Goal: Information Seeking & Learning: Learn about a topic

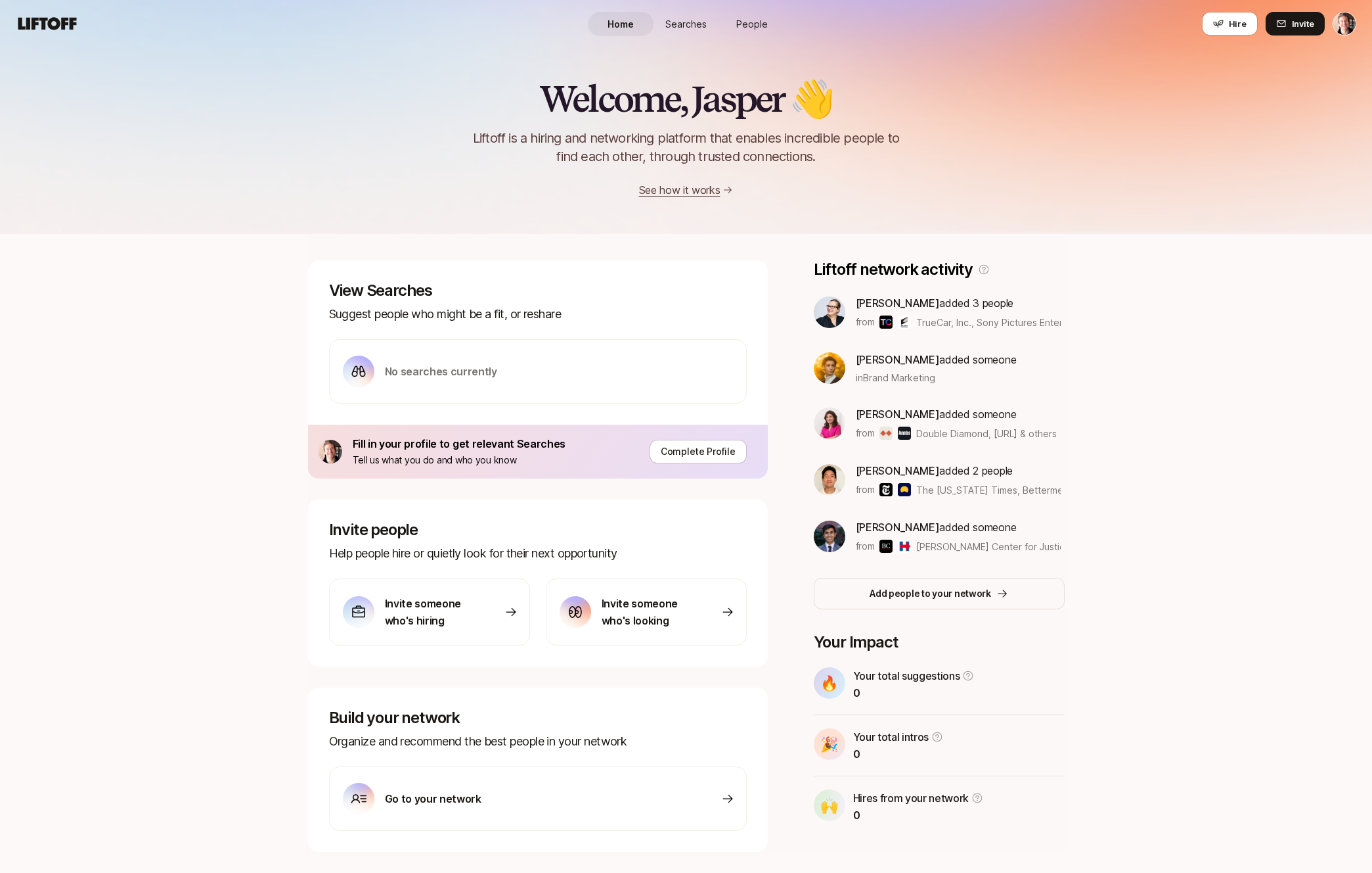
click at [698, 20] on span "Searches" at bounding box center [686, 24] width 41 height 14
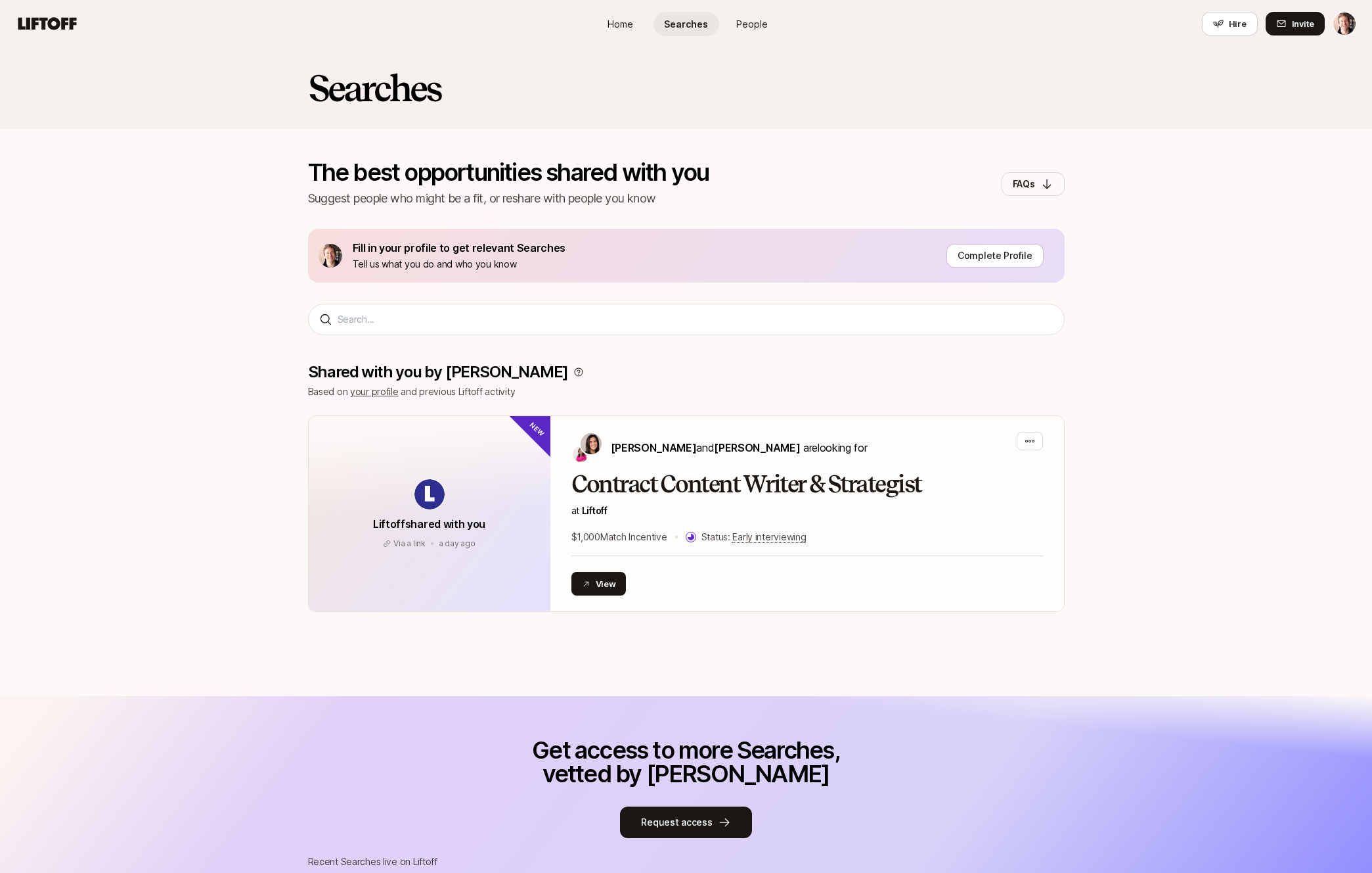
click at [646, 17] on link "Home" at bounding box center [621, 24] width 66 height 25
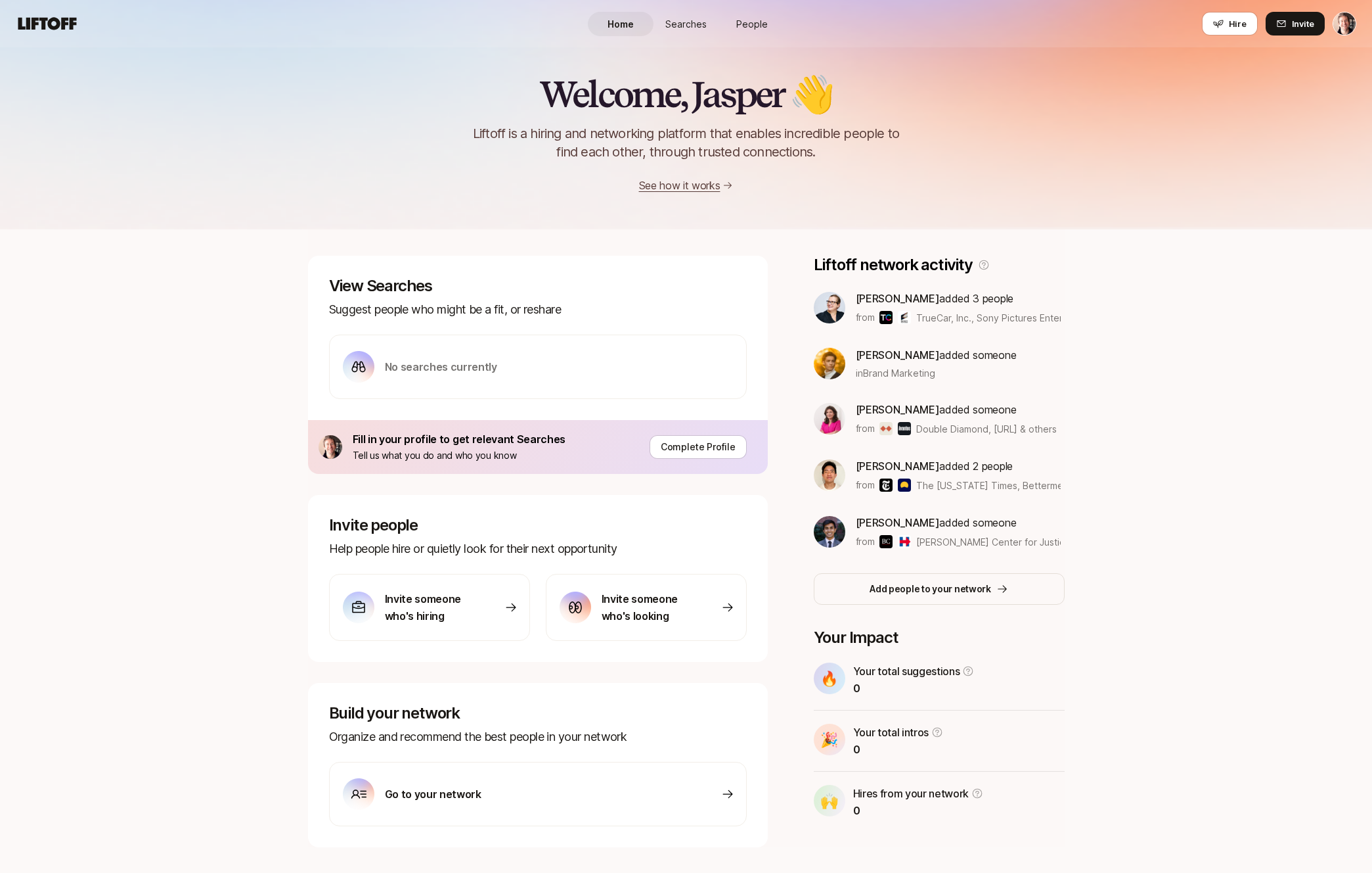
scroll to position [32, 0]
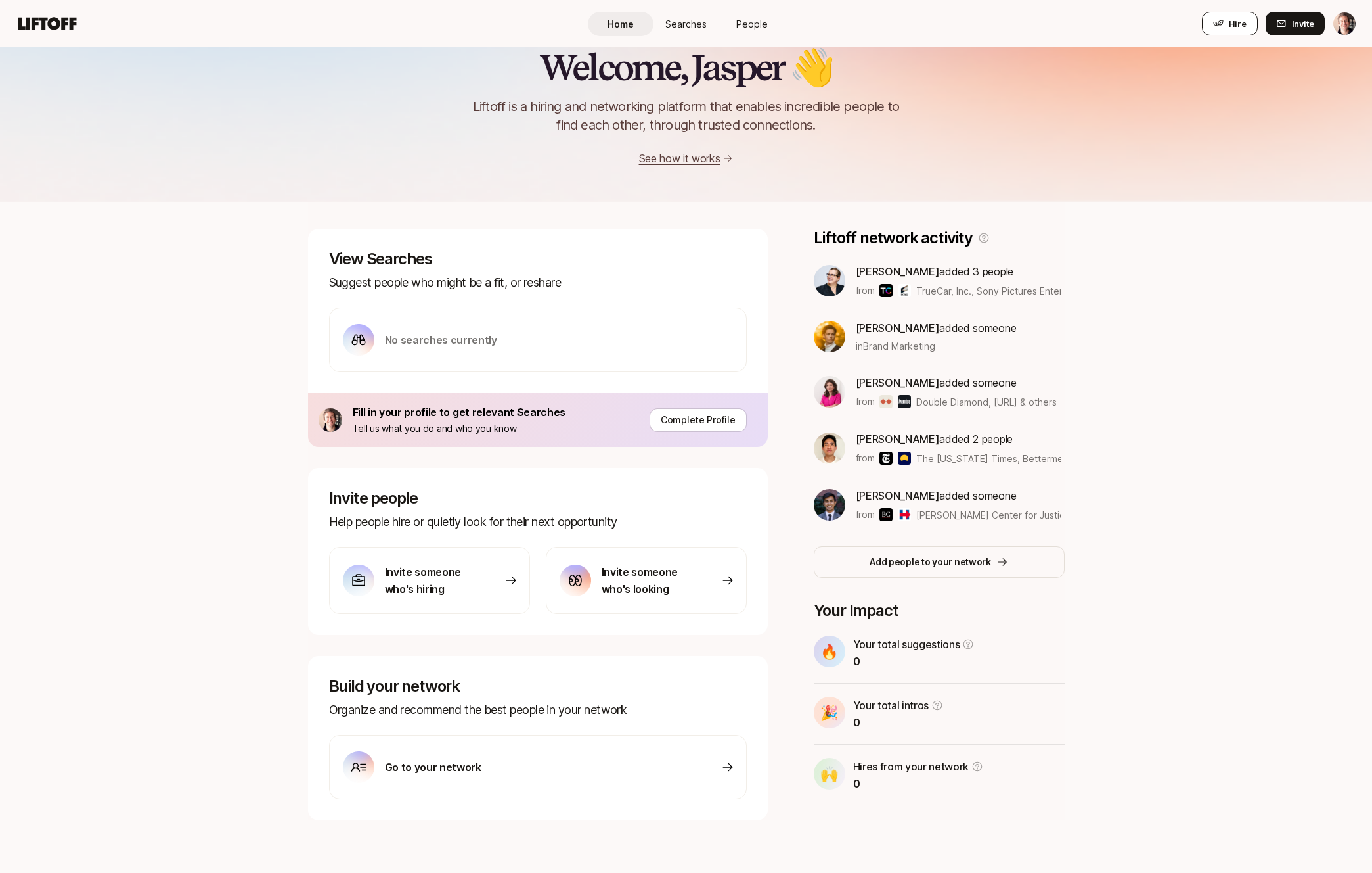
click at [1248, 17] on button "Hire" at bounding box center [1229, 23] width 55 height 24
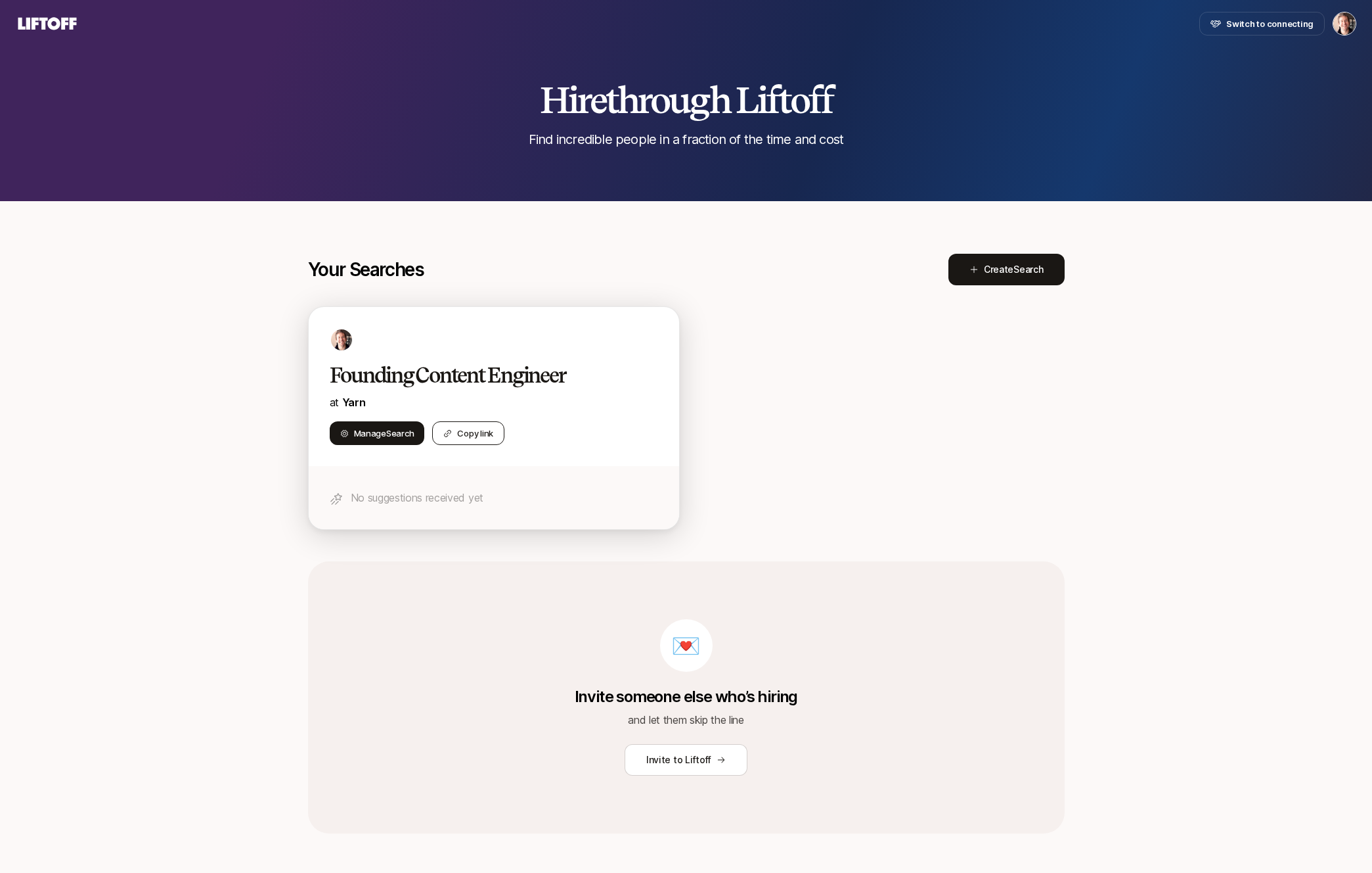
click at [475, 432] on button "Copy link" at bounding box center [468, 433] width 72 height 24
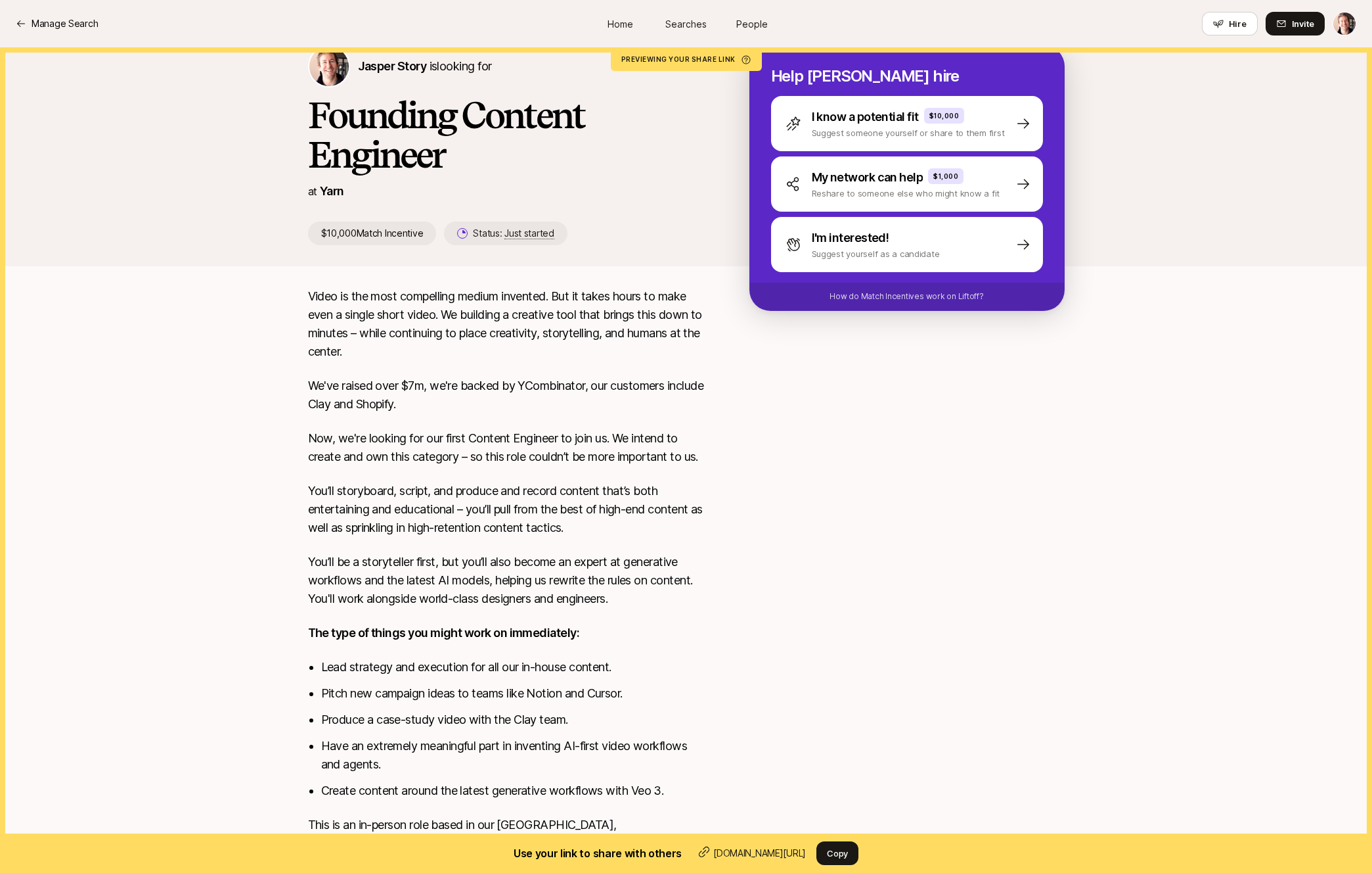
scroll to position [100, 0]
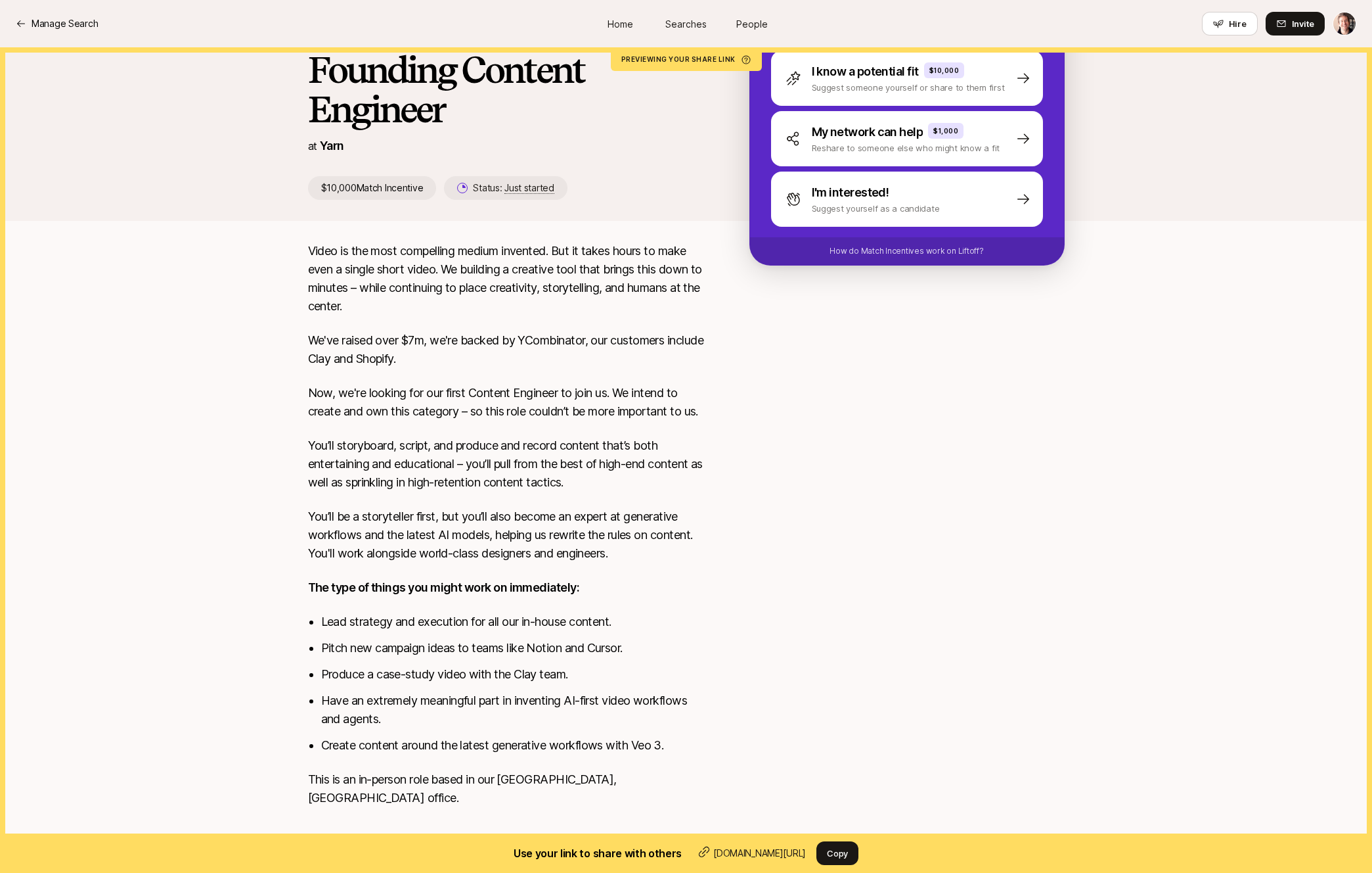
click at [570, 271] on p "Video is the most compelling medium invented. But it takes hours to make even a…" at bounding box center [508, 279] width 400 height 74
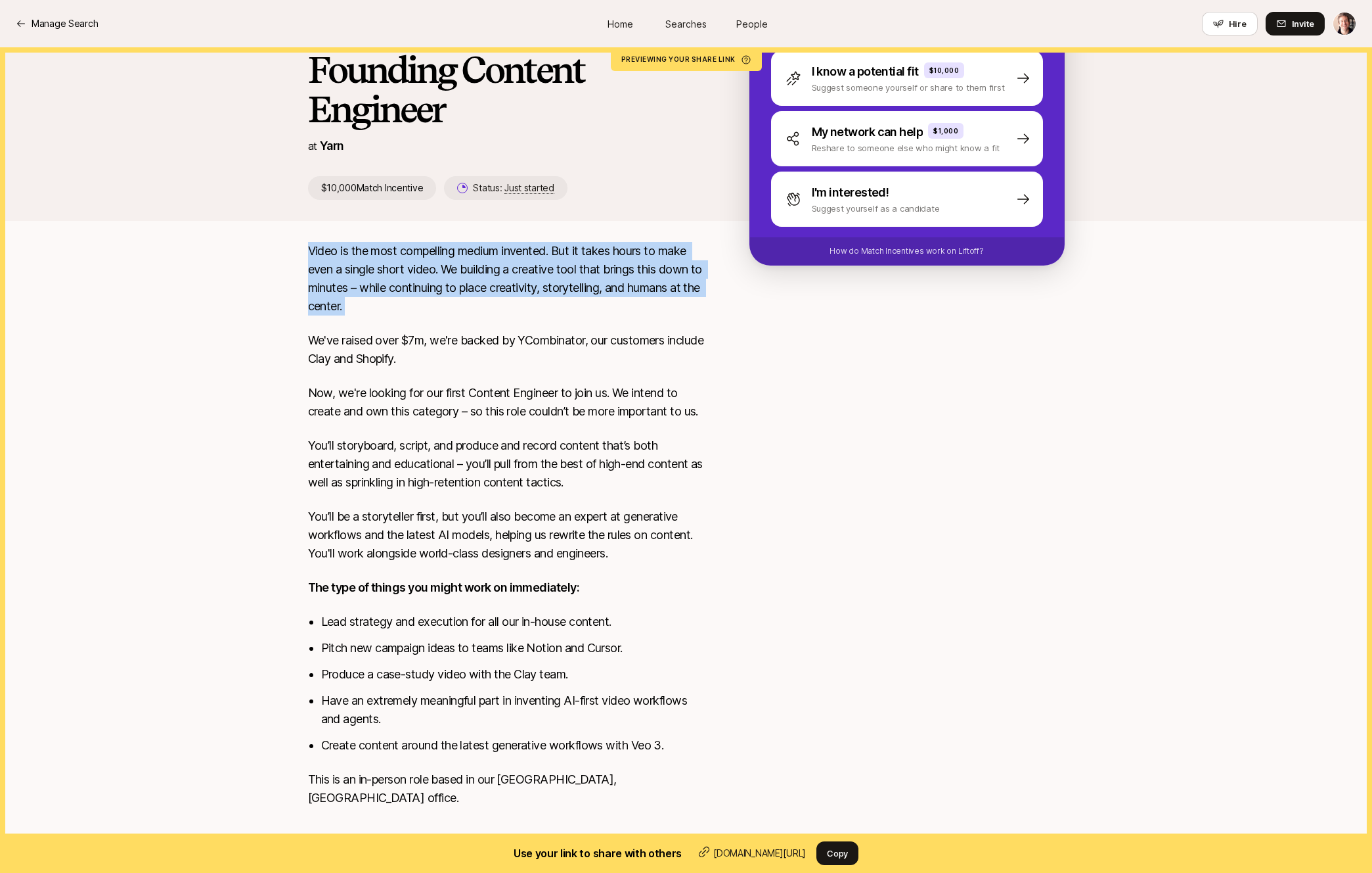
click at [565, 312] on p "Video is the most compelling medium invented. But it takes hours to make even a…" at bounding box center [508, 279] width 400 height 74
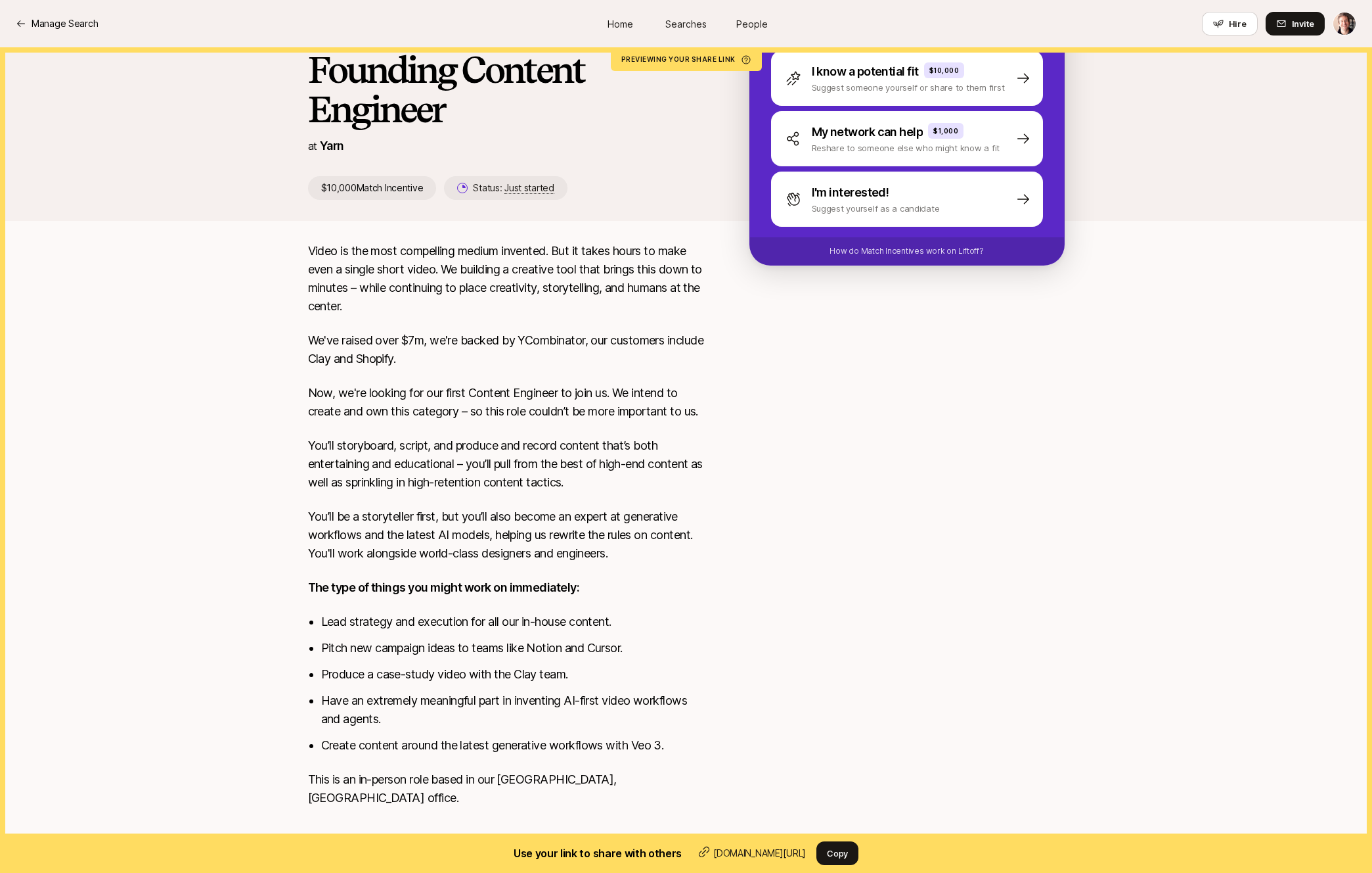
click at [570, 398] on p "Now, we're looking for our first Content Engineer to join us. We intend to crea…" at bounding box center [508, 403] width 400 height 37
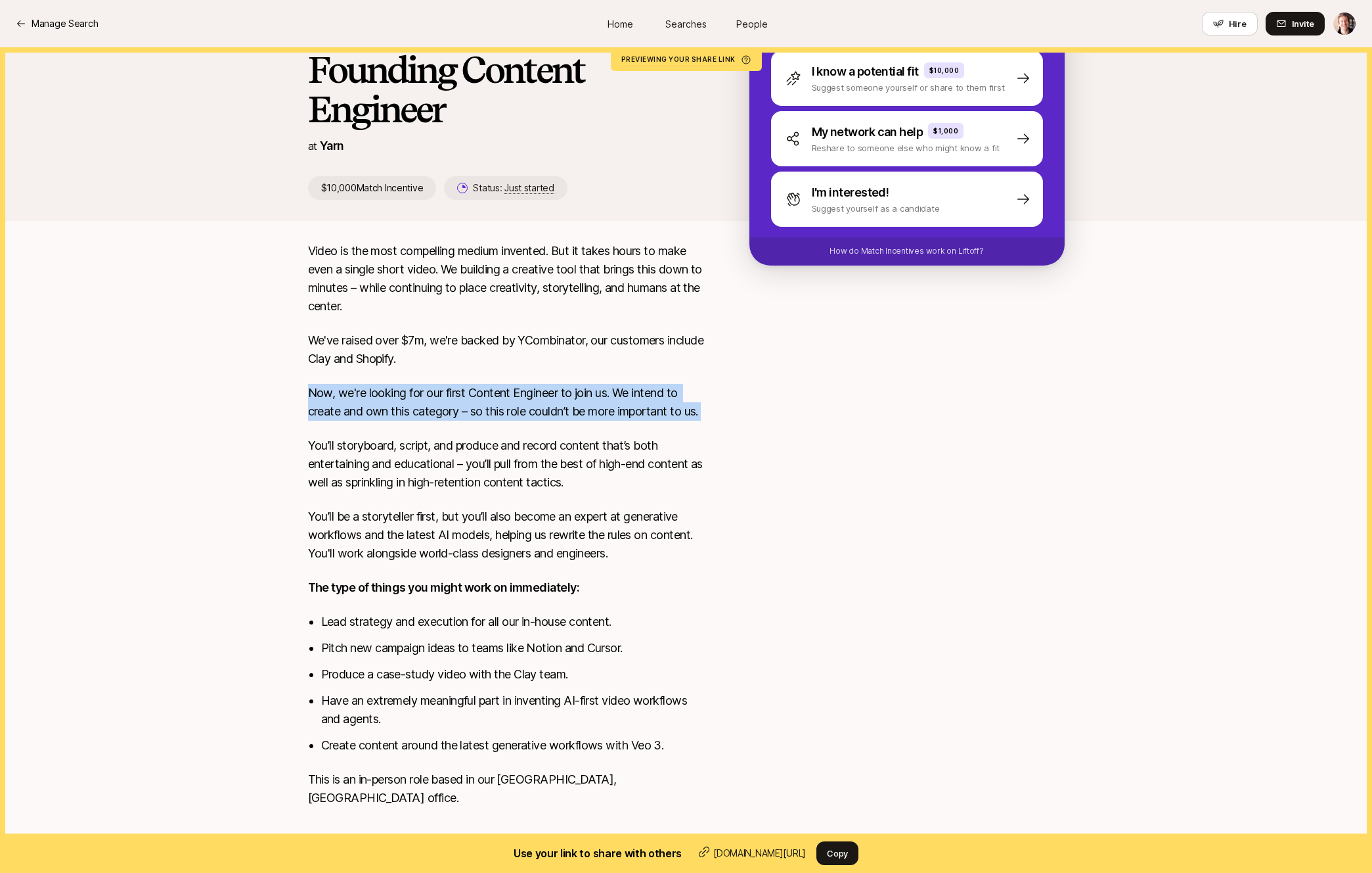
click at [481, 415] on p "Now, we're looking for our first Content Engineer to join us. We intend to crea…" at bounding box center [508, 403] width 400 height 37
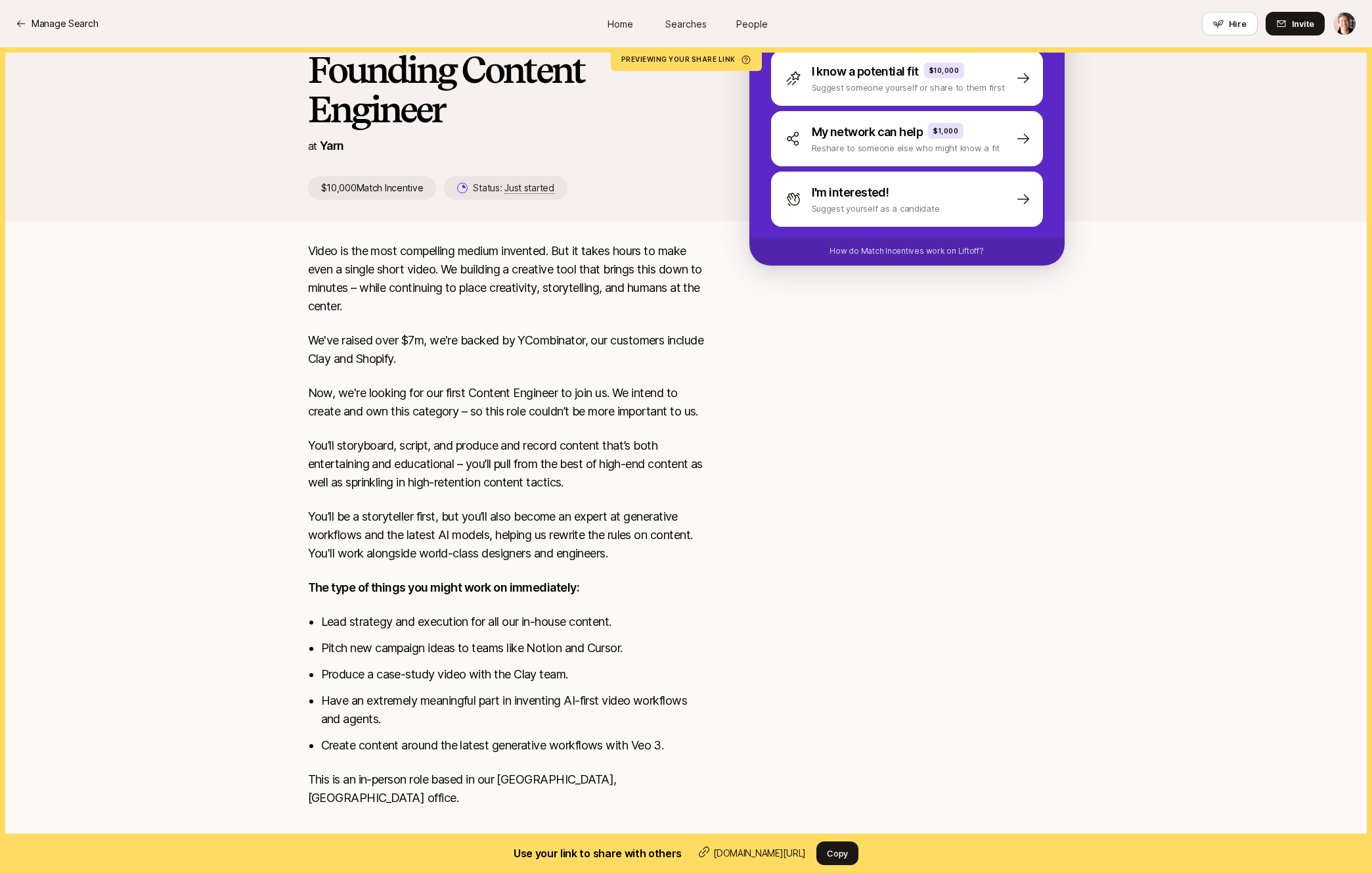
click at [481, 415] on p "Now, we're looking for our first Content Engineer to join us. We intend to crea…" at bounding box center [508, 403] width 400 height 37
click at [631, 415] on p "Now, we're looking for our first Content Engineer to join us. We intend to crea…" at bounding box center [508, 403] width 400 height 37
click at [735, 415] on div "Video is the most compelling medium invented. But it takes hours to make even a…" at bounding box center [686, 545] width 788 height 607
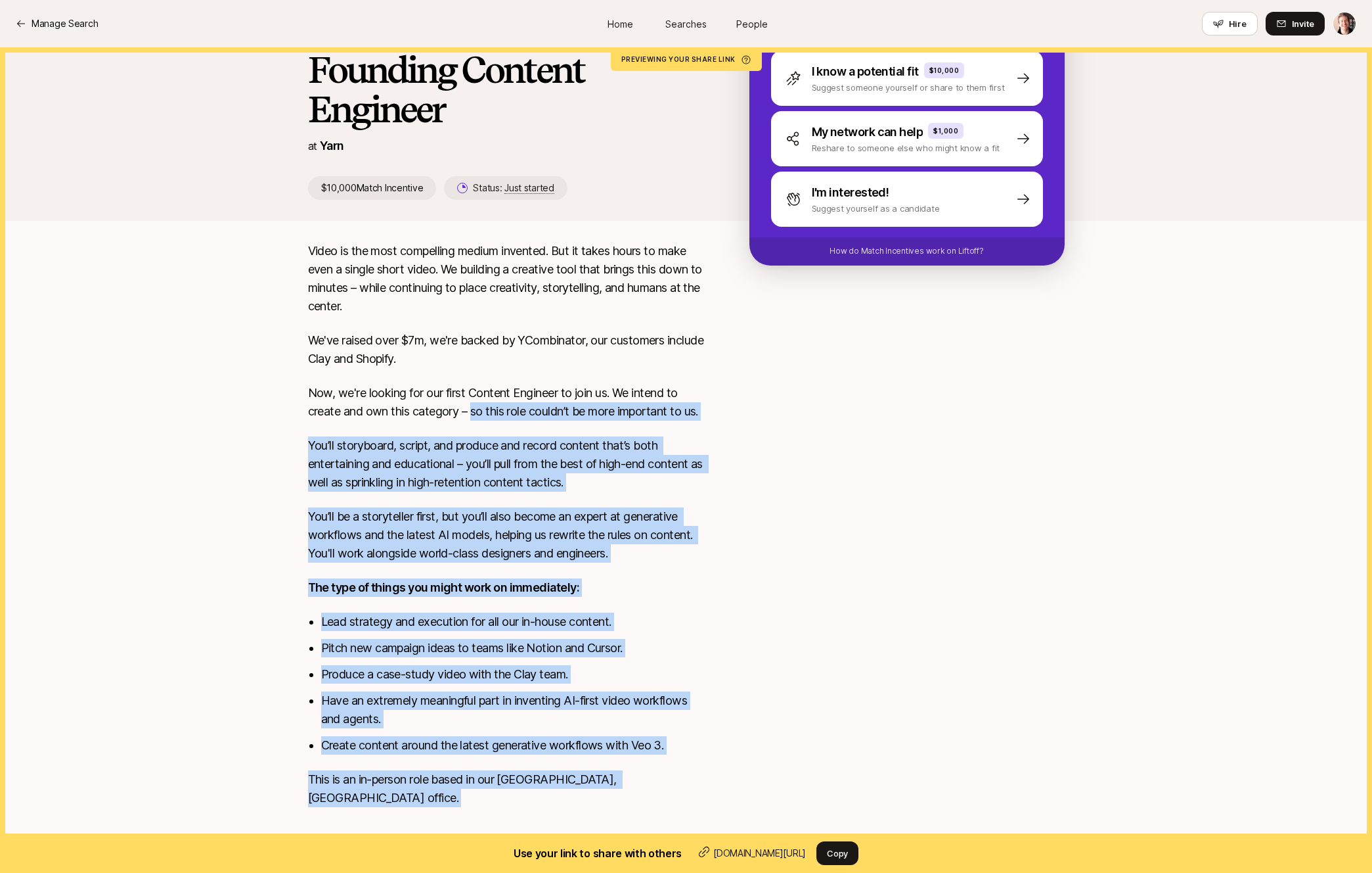
click at [626, 475] on p "You’ll storyboard, script, and produce and record content that’s both entertain…" at bounding box center [508, 463] width 400 height 55
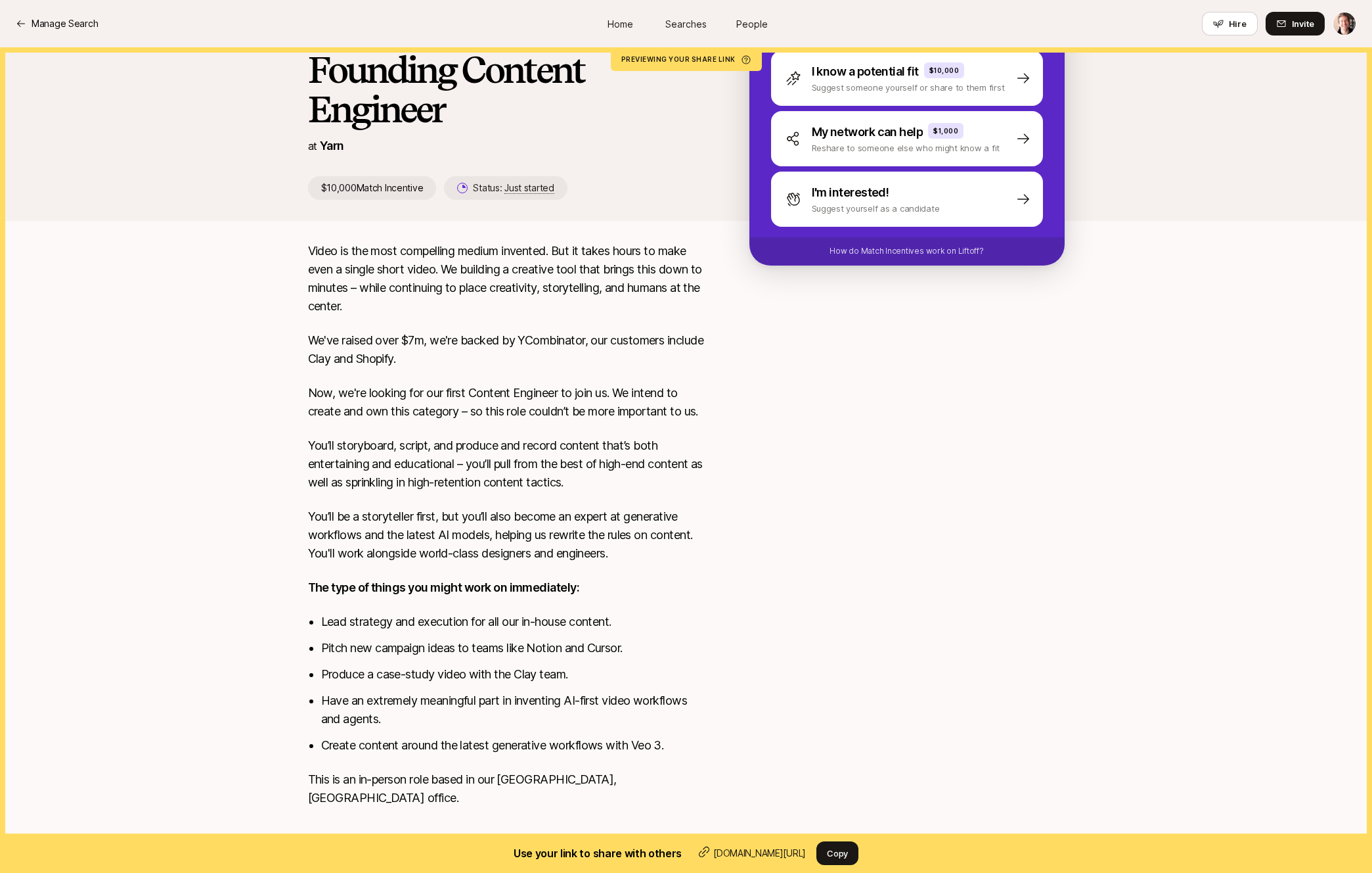
click at [626, 475] on p "You’ll storyboard, script, and produce and record content that’s both entertain…" at bounding box center [508, 463] width 400 height 55
click at [455, 464] on p "You’ll storyboard, script, and produce and record content that’s both entertain…" at bounding box center [508, 463] width 400 height 55
